Goal: Find specific page/section: Find specific page/section

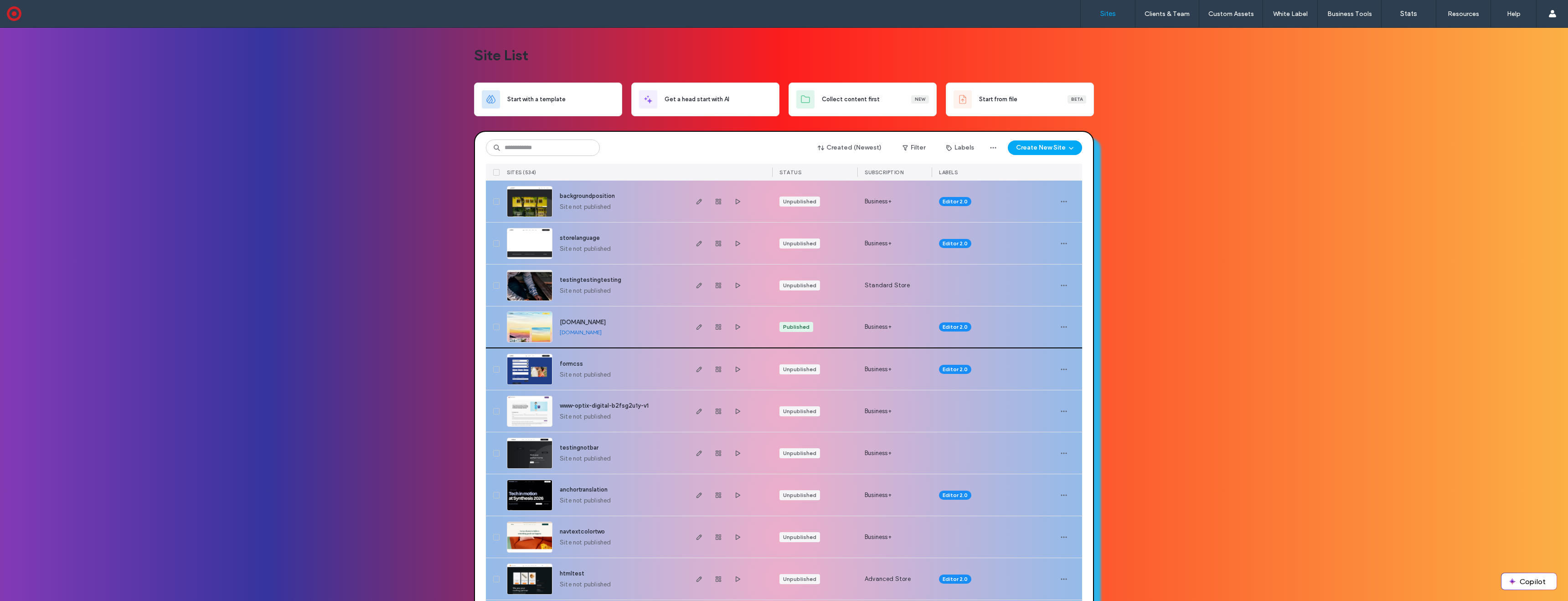
click at [527, 326] on img at bounding box center [530, 343] width 45 height 62
